Goal: Browse casually: Explore the website without a specific task or goal

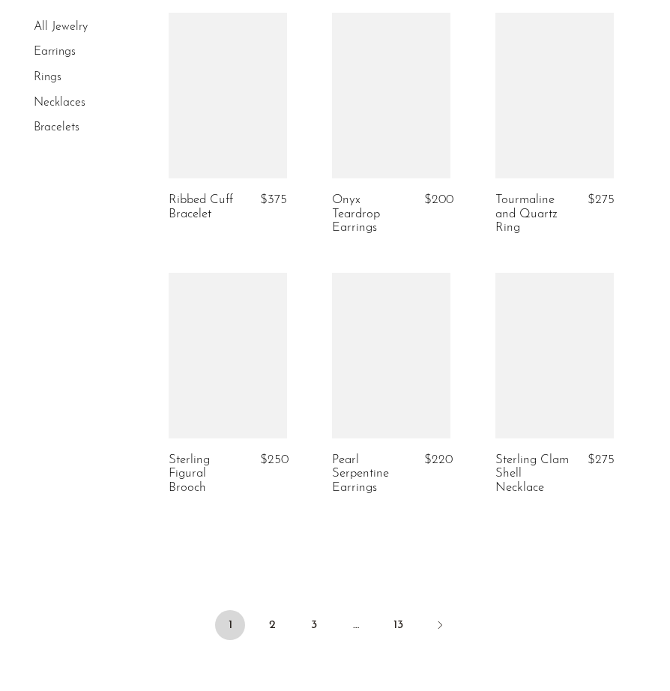
scroll to position [2737, 0]
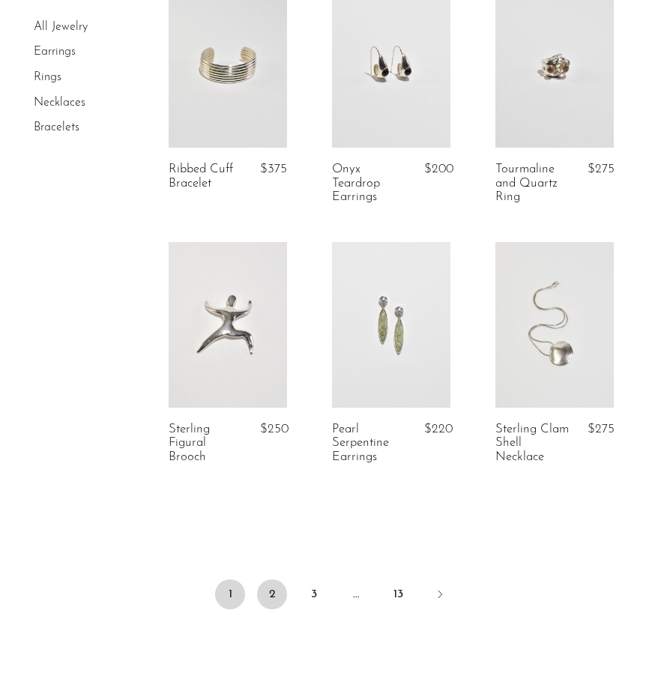
click at [272, 585] on link "2" at bounding box center [272, 594] width 30 height 30
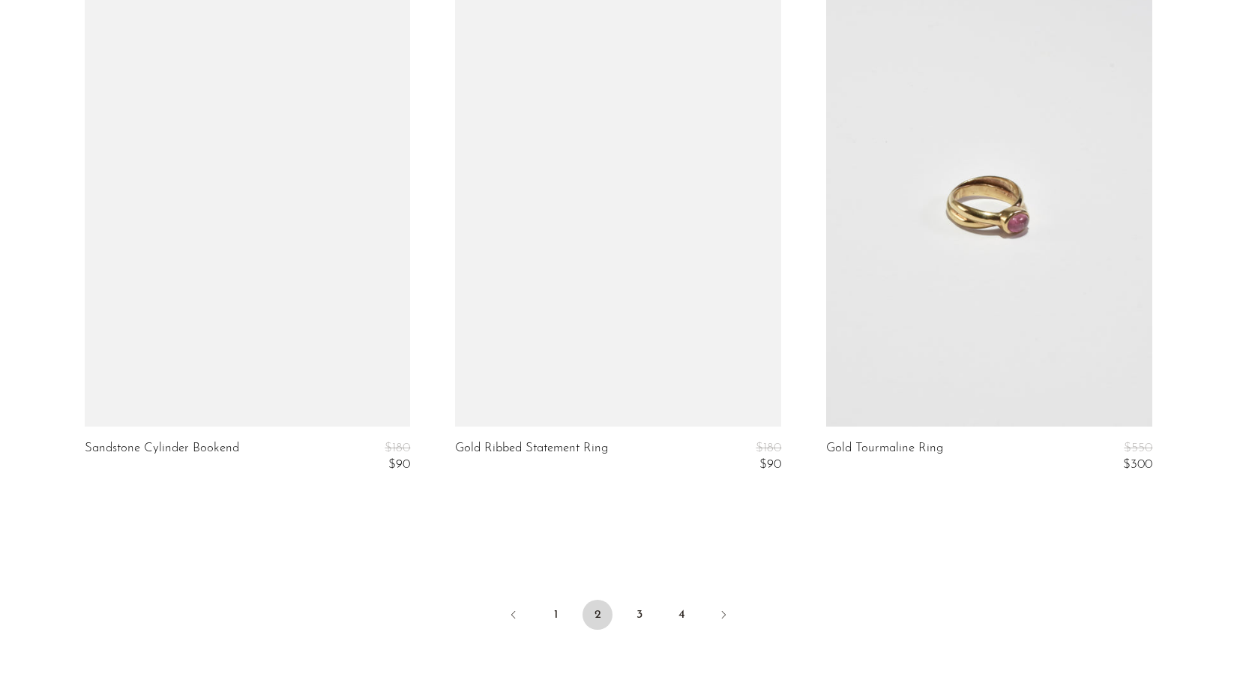
scroll to position [6071, 0]
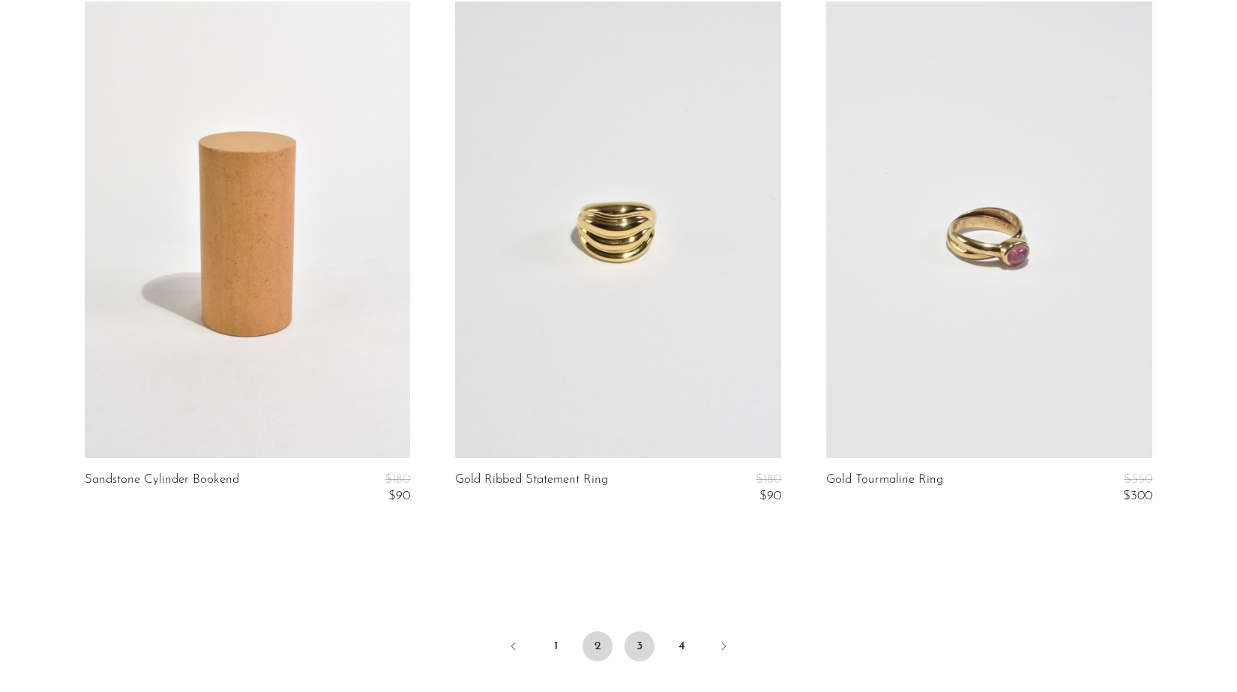
click at [639, 646] on link "3" at bounding box center [639, 646] width 30 height 30
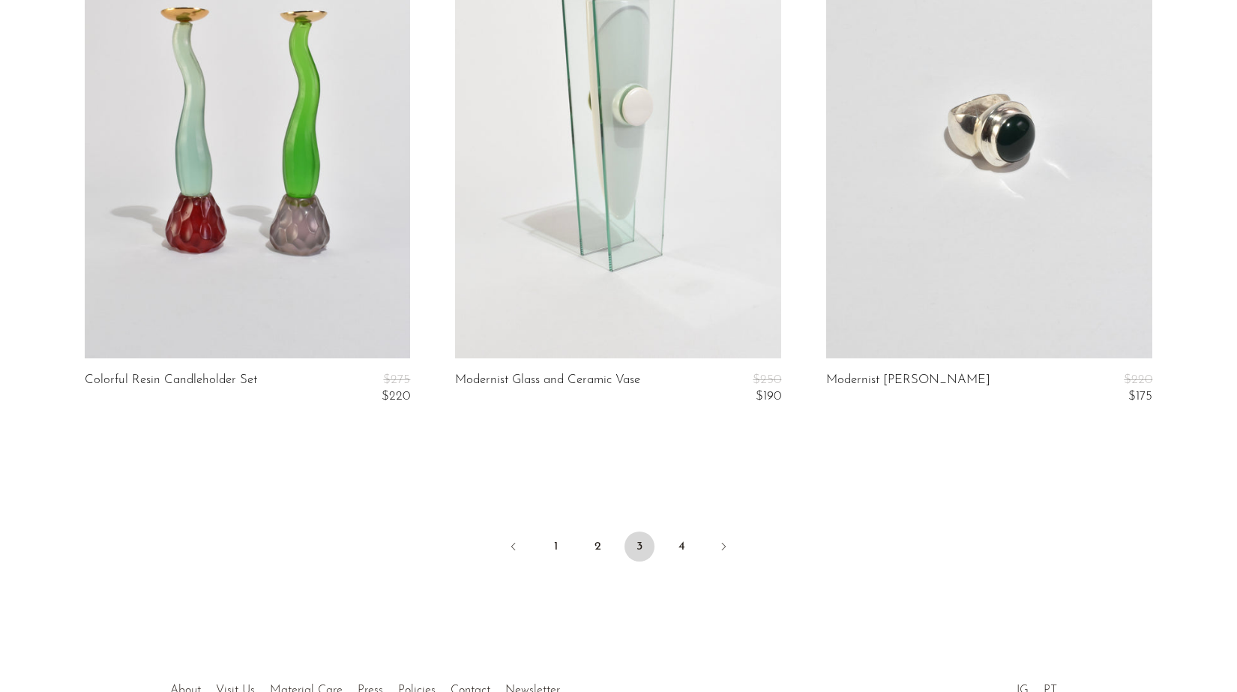
scroll to position [6229, 0]
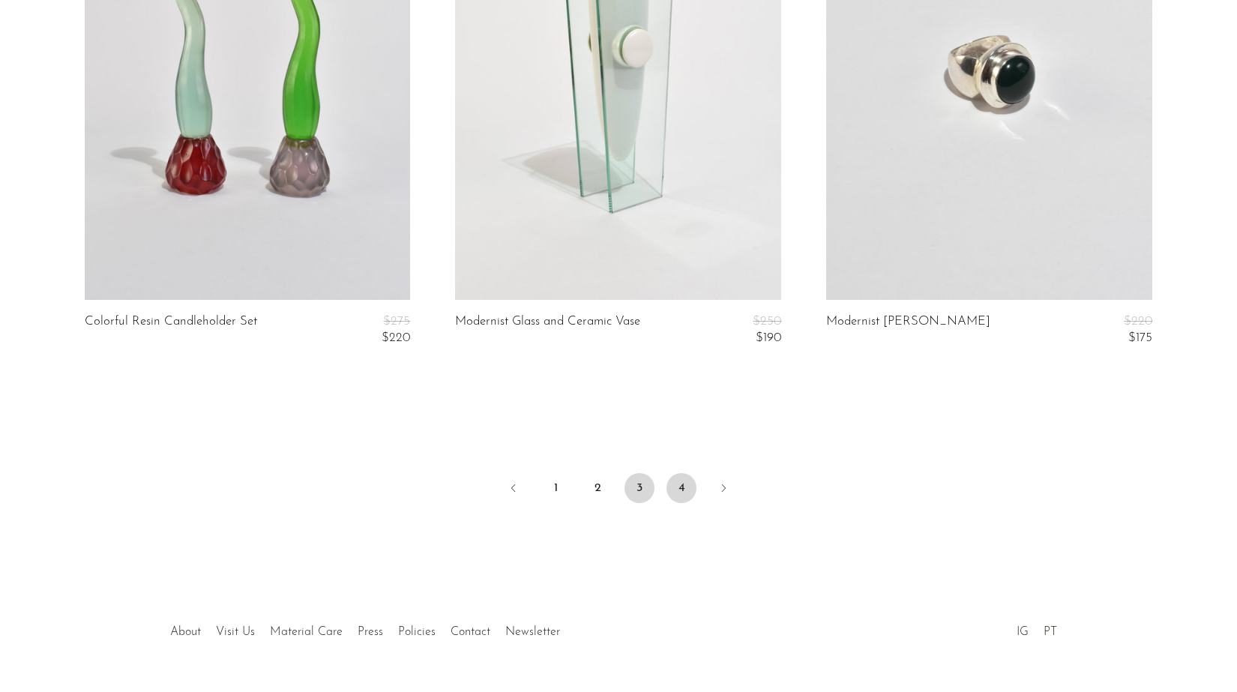
click at [677, 491] on link "4" at bounding box center [681, 488] width 30 height 30
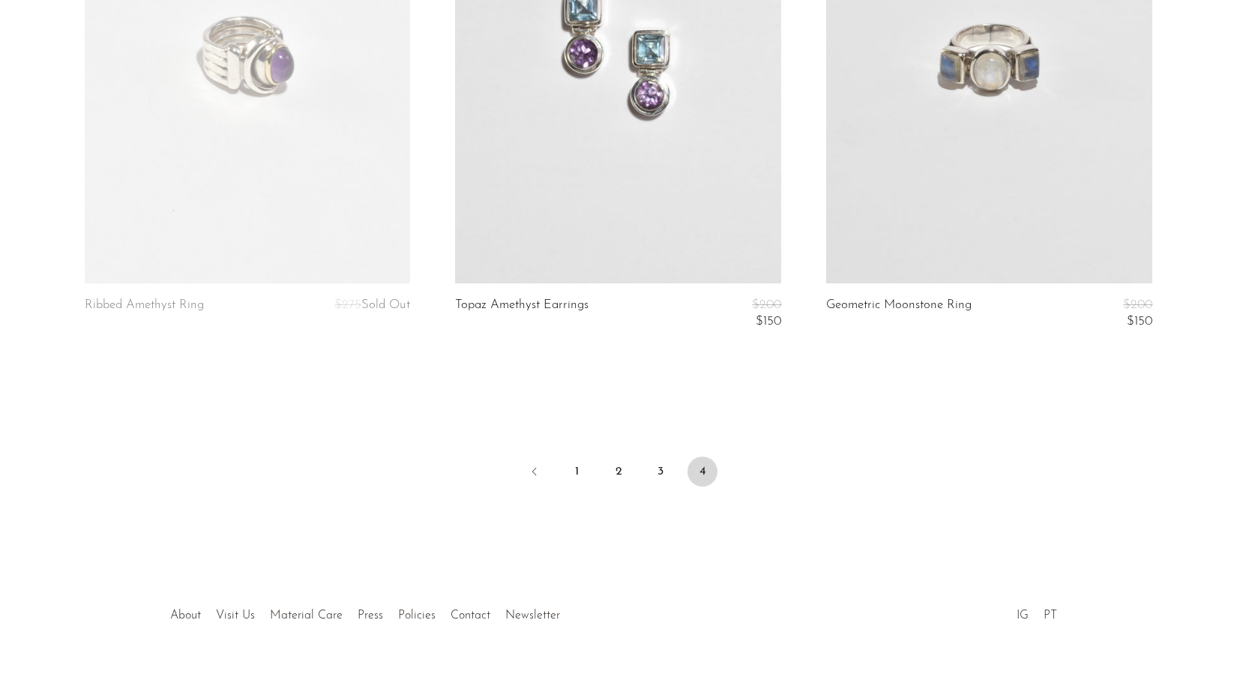
scroll to position [4111, 0]
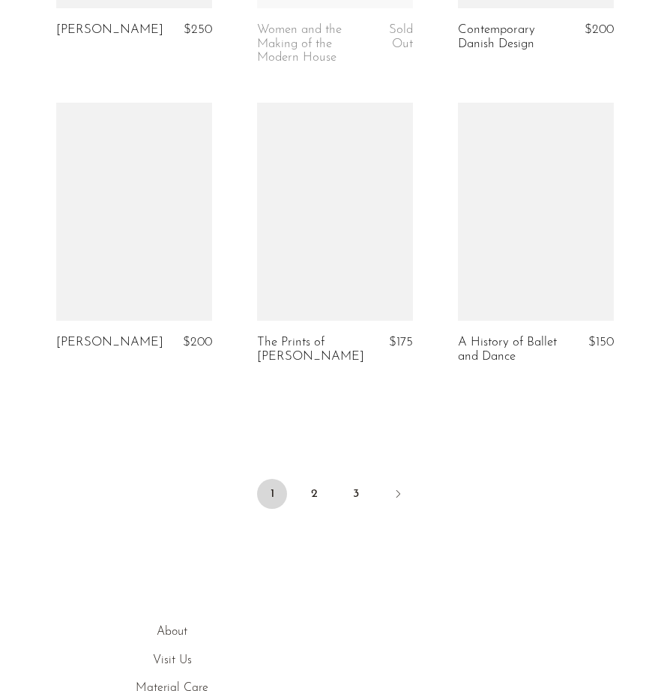
scroll to position [3258, 0]
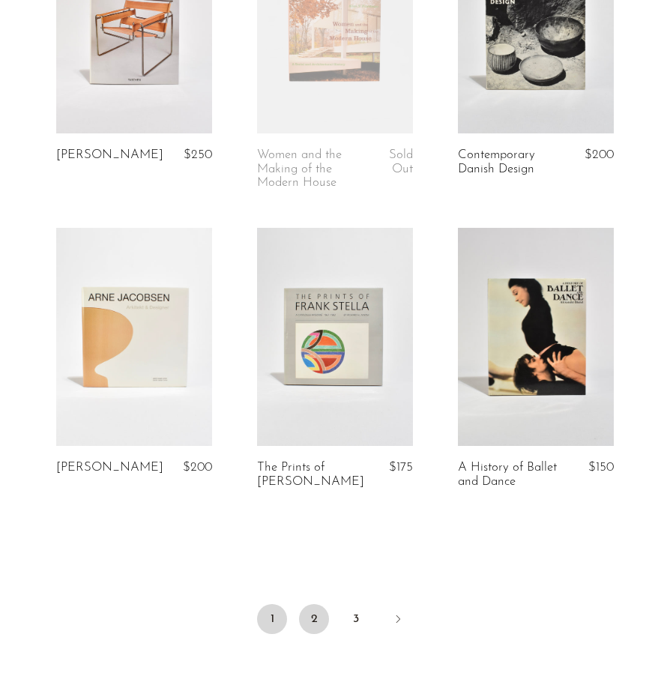
click at [320, 608] on link "2" at bounding box center [314, 619] width 30 height 30
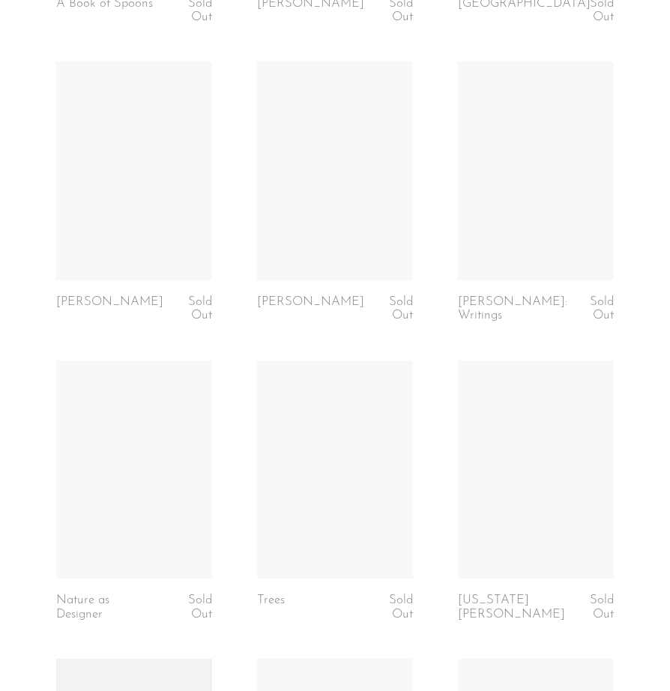
scroll to position [2841, 0]
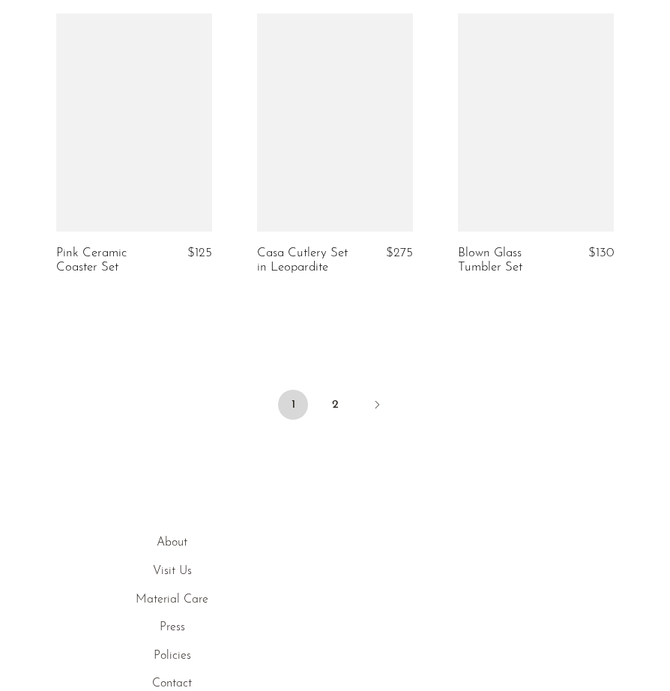
scroll to position [3452, 0]
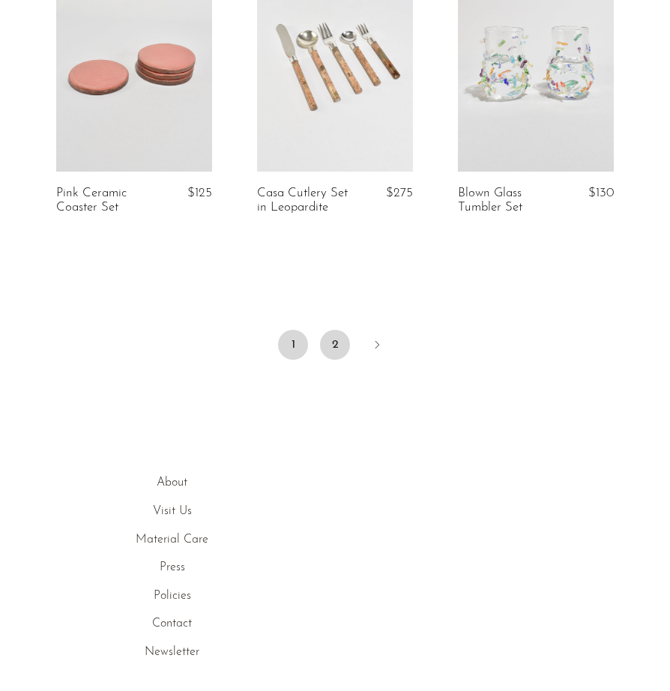
click at [337, 344] on link "2" at bounding box center [335, 345] width 30 height 30
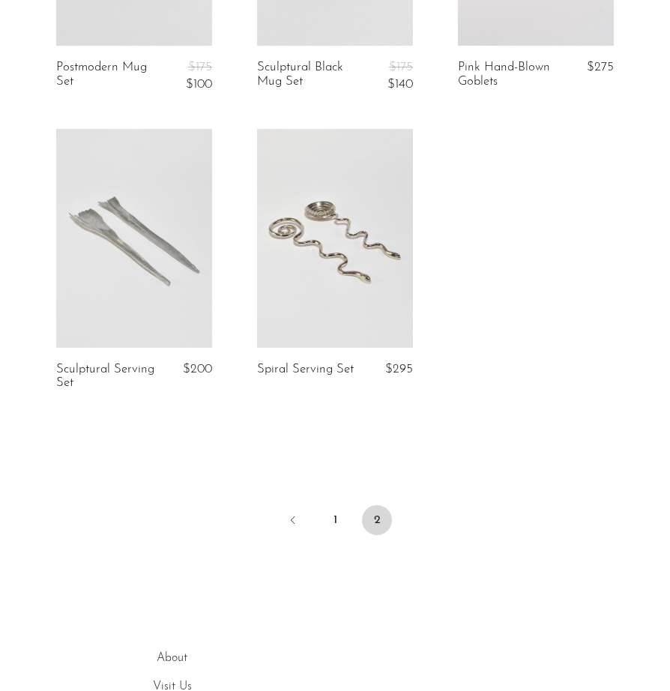
scroll to position [270, 0]
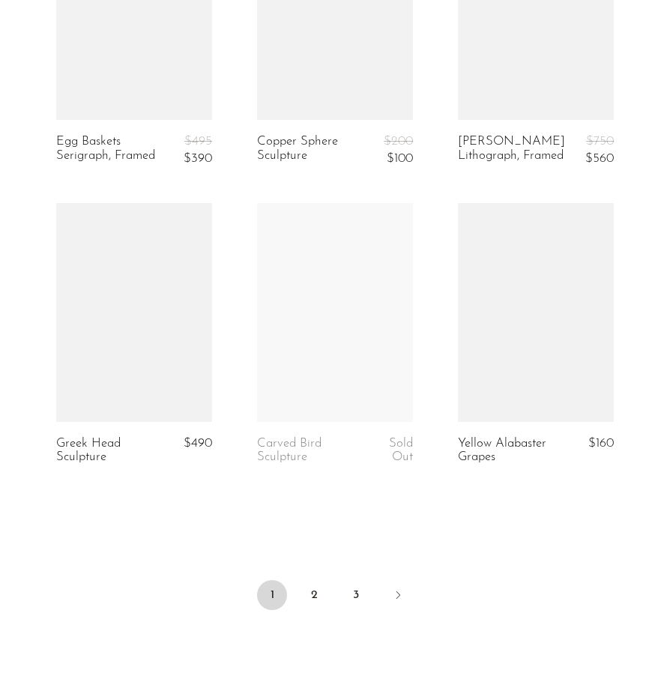
scroll to position [3515, 0]
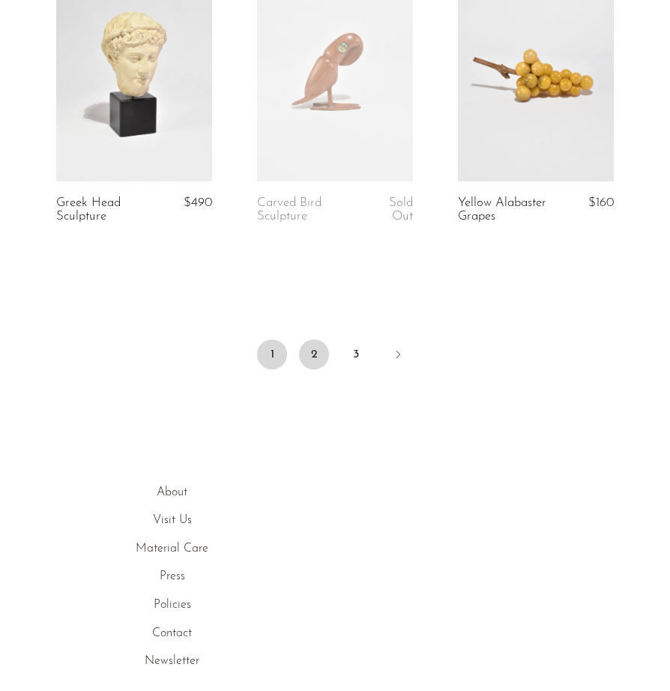
click at [316, 364] on link "2" at bounding box center [314, 355] width 30 height 30
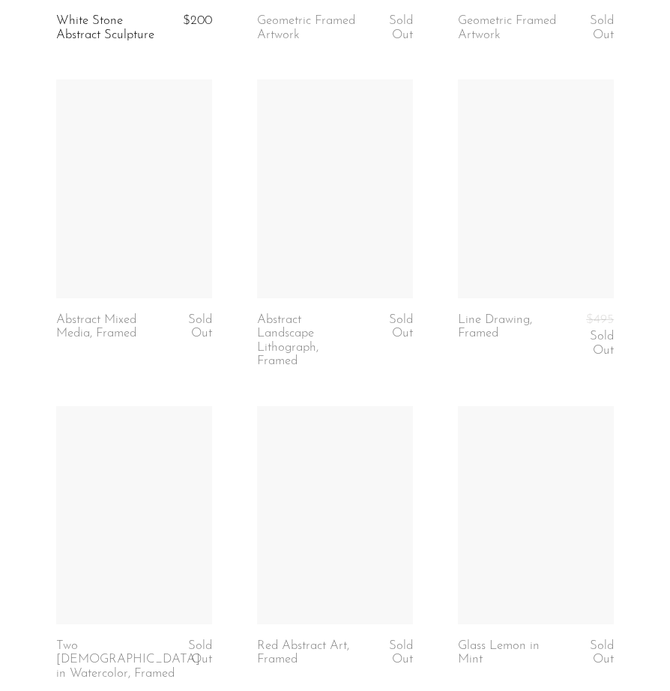
scroll to position [1849, 0]
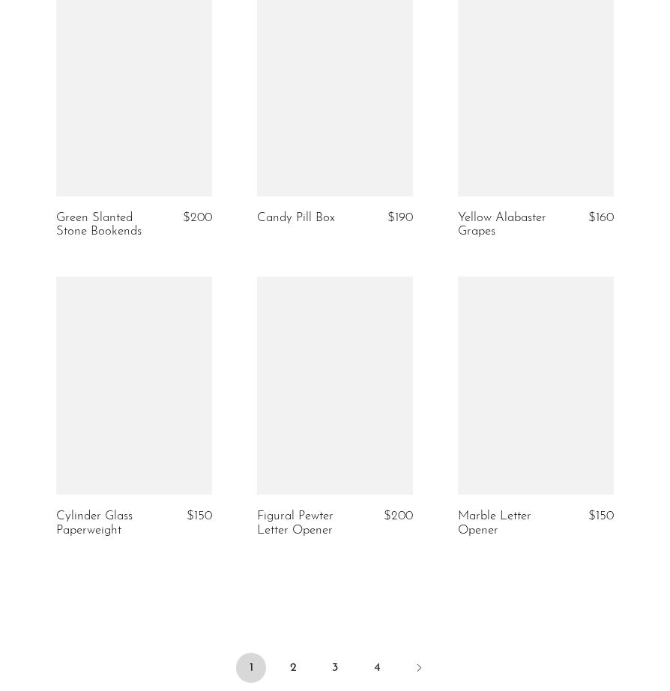
scroll to position [3306, 0]
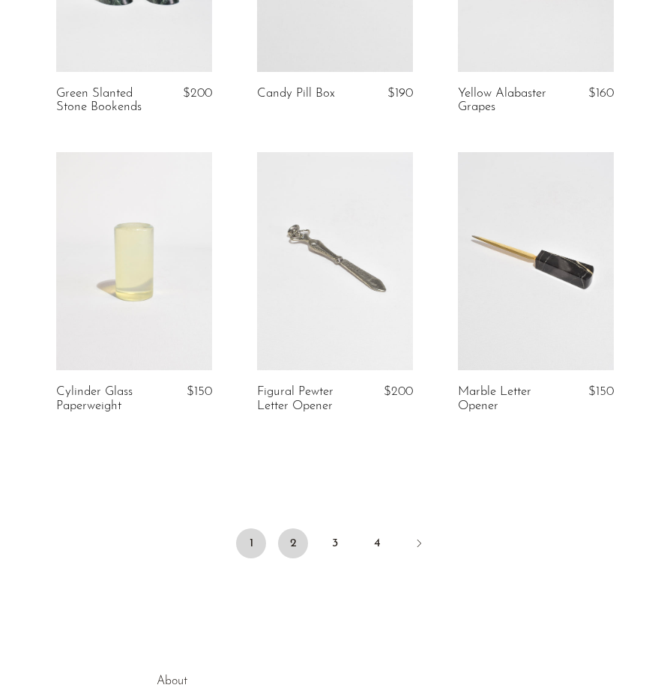
click at [293, 543] on link "2" at bounding box center [293, 543] width 30 height 30
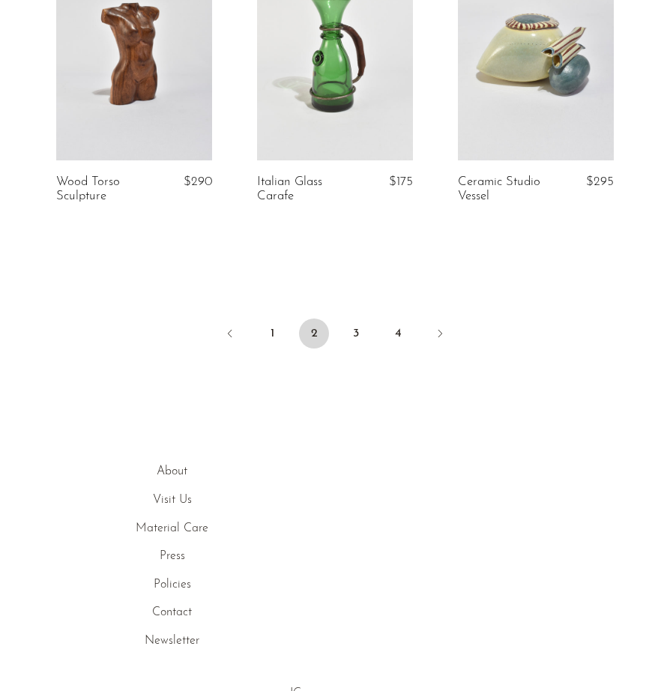
scroll to position [3470, 0]
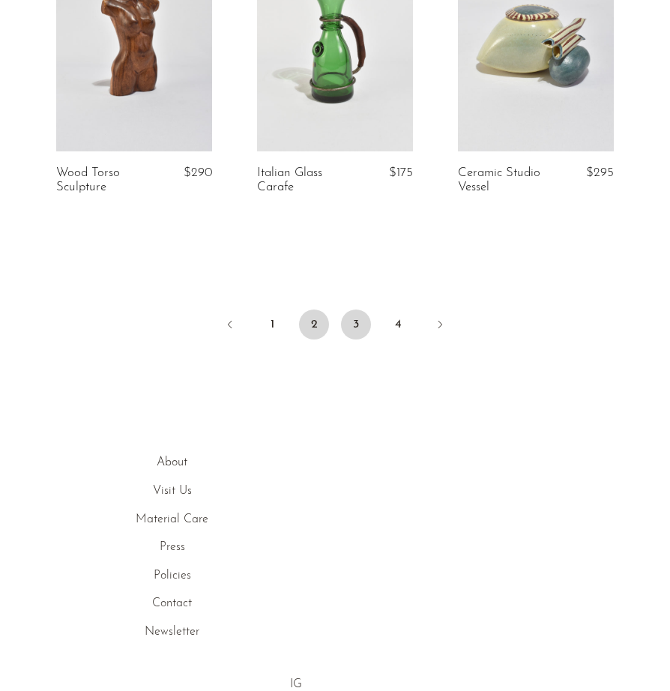
click at [361, 328] on link "3" at bounding box center [356, 325] width 30 height 30
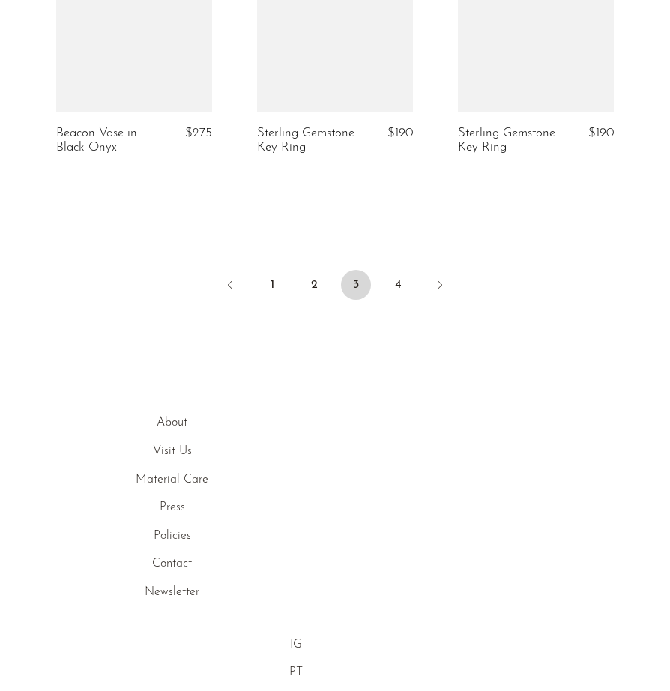
scroll to position [3553, 0]
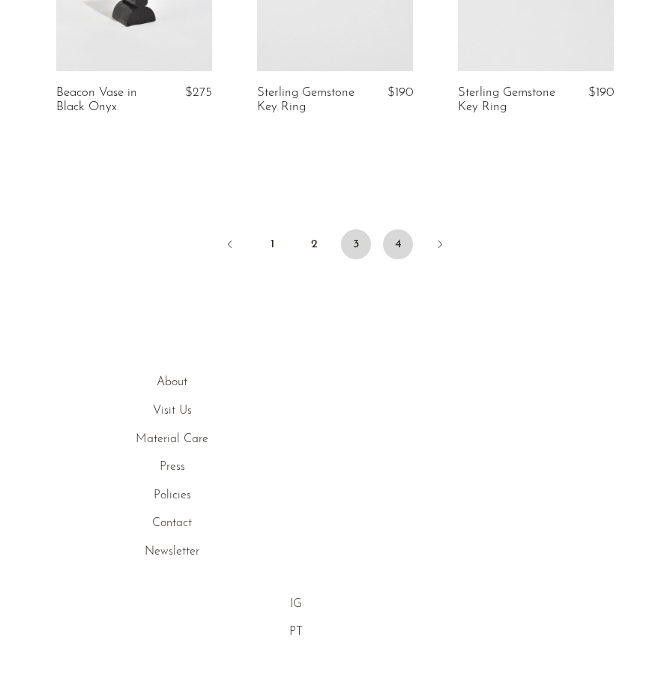
click at [396, 243] on link "4" at bounding box center [398, 244] width 30 height 30
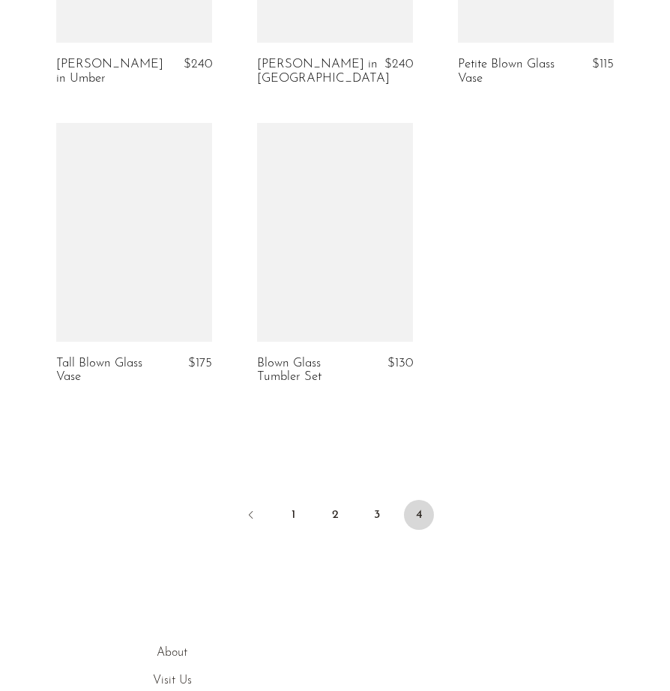
scroll to position [1802, 0]
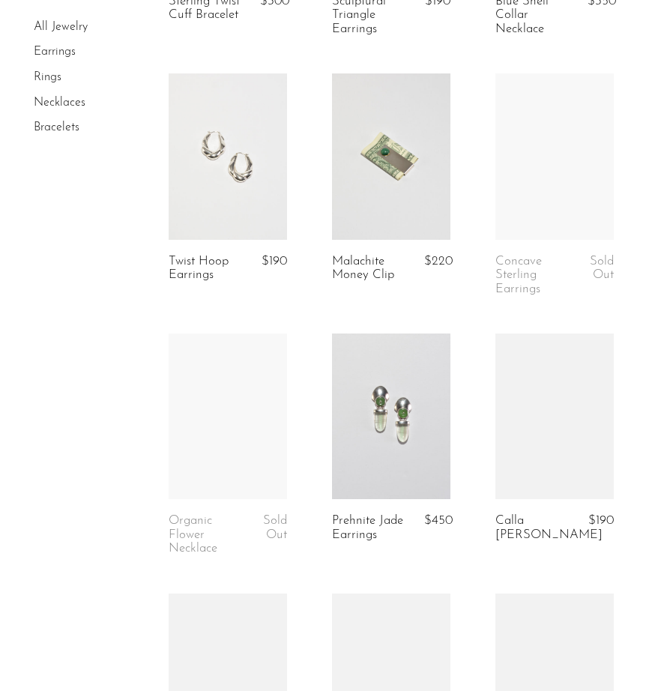
scroll to position [2894, 0]
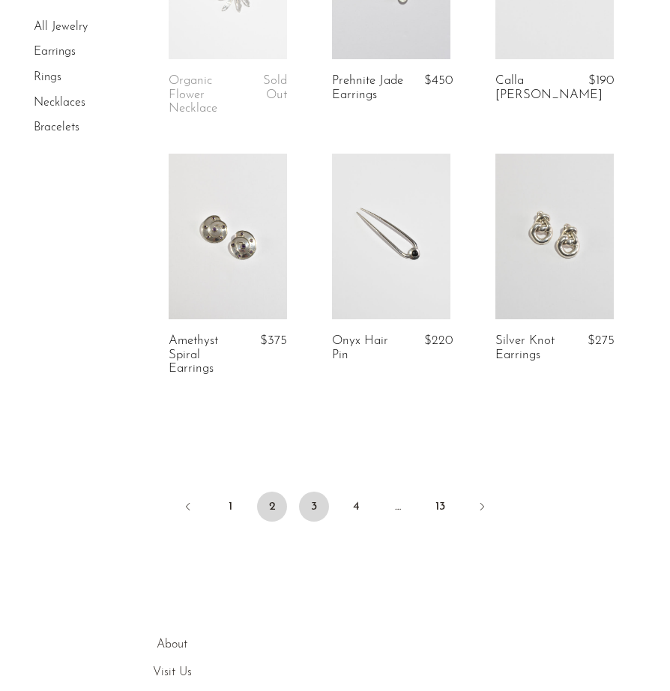
click at [309, 504] on link "3" at bounding box center [314, 507] width 30 height 30
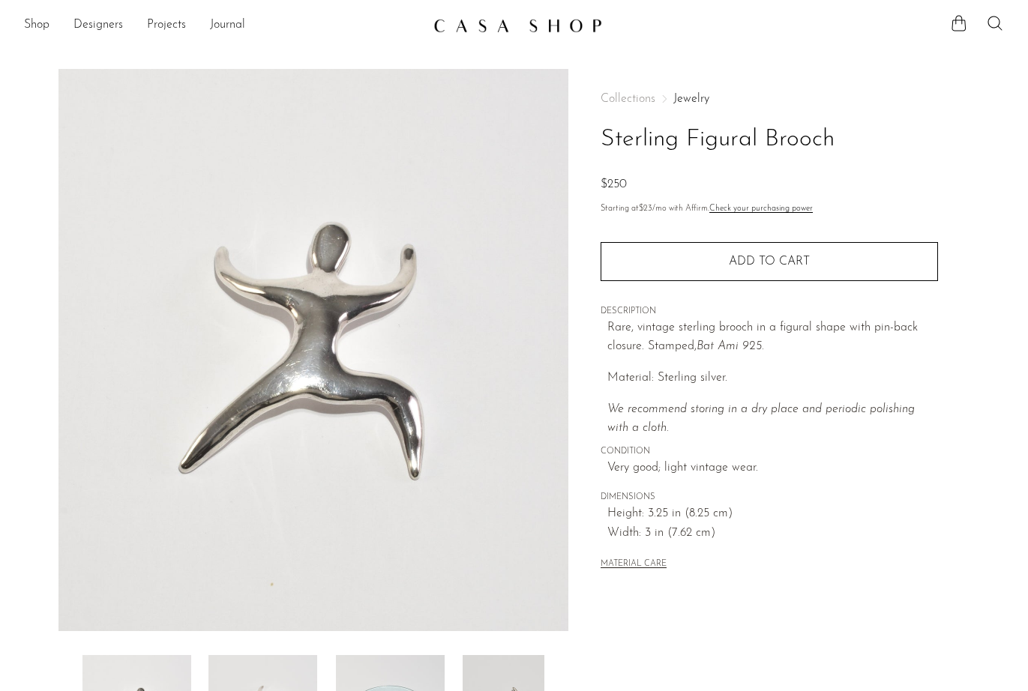
scroll to position [285, 0]
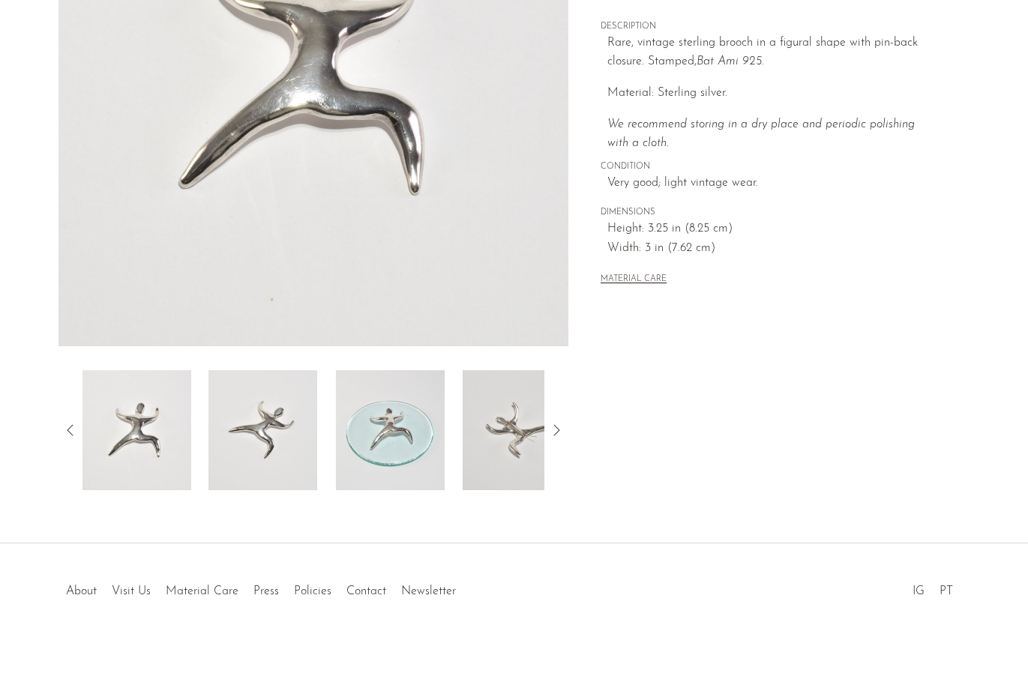
click at [478, 423] on img at bounding box center [516, 430] width 109 height 120
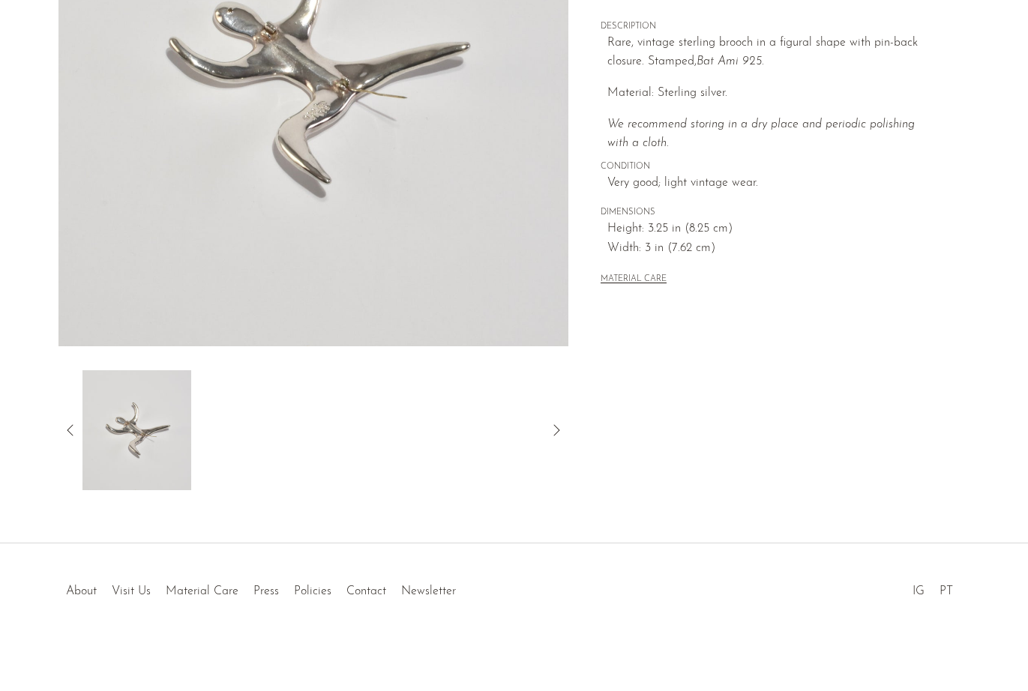
scroll to position [0, 0]
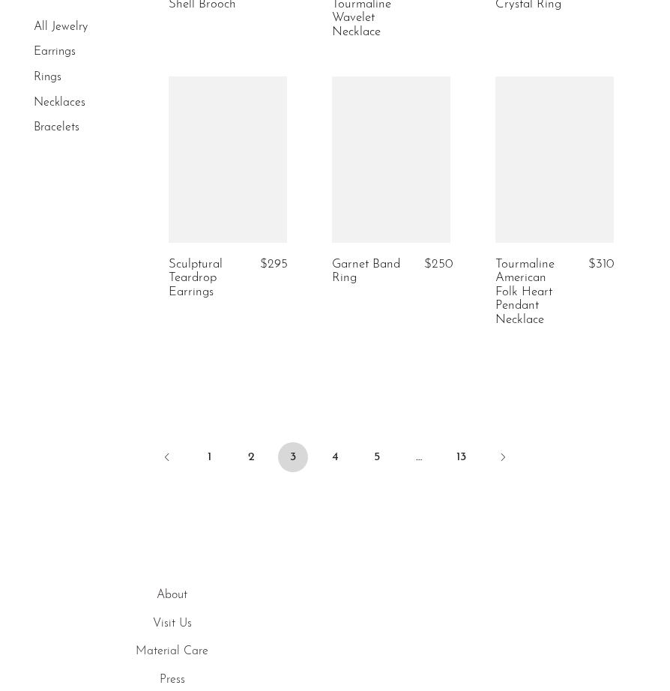
scroll to position [3076, 0]
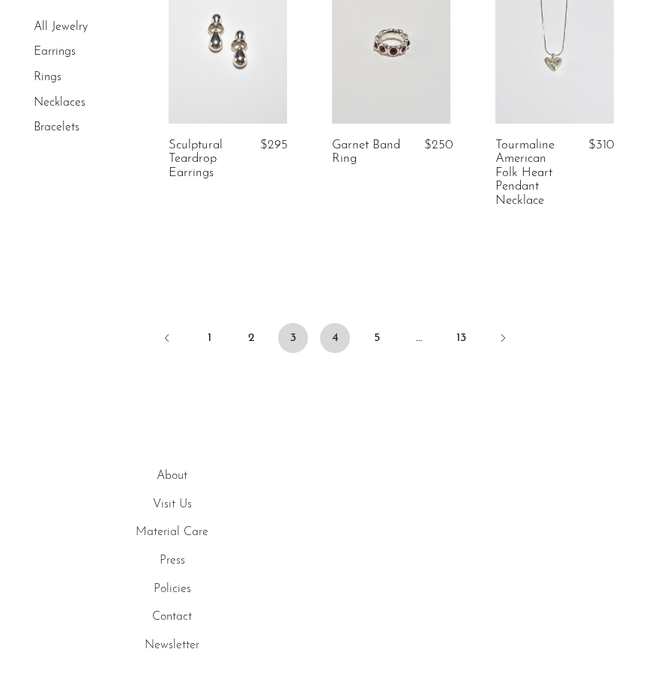
click at [338, 323] on link "4" at bounding box center [335, 338] width 30 height 30
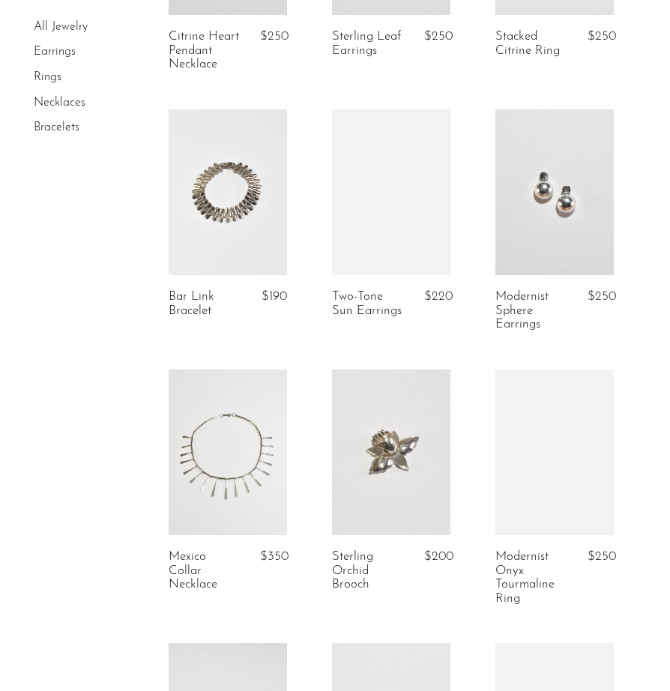
scroll to position [1575, 0]
